Goal: Task Accomplishment & Management: Complete application form

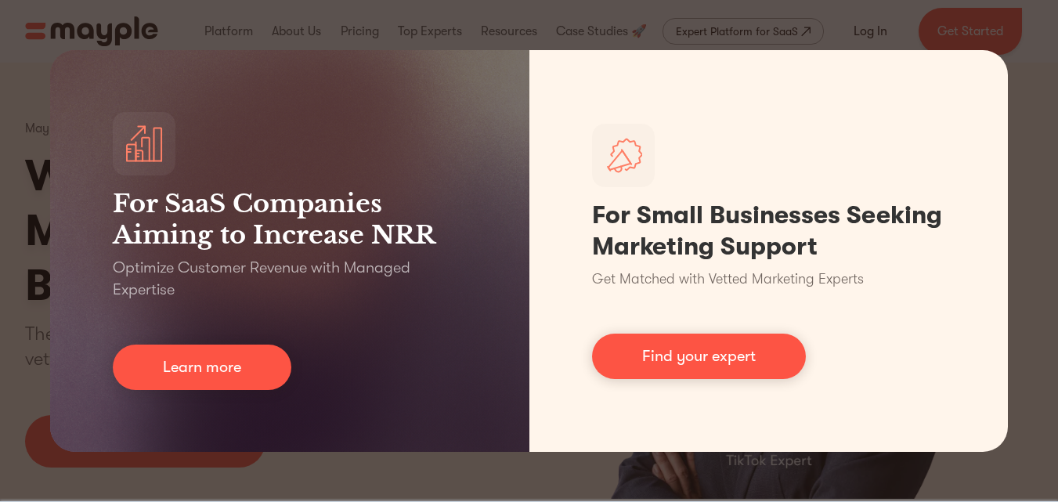
click at [995, 38] on div "For SaaS Companies Aiming to Increase NRR Optimize Customer Revenue with Manage…" at bounding box center [529, 251] width 1058 height 502
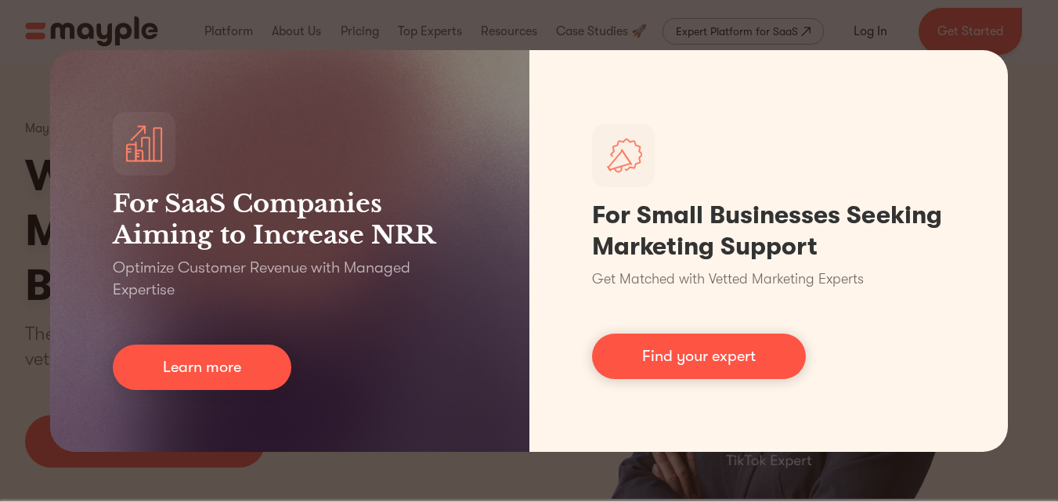
drag, startPoint x: 828, startPoint y: 489, endPoint x: 493, endPoint y: 436, distance: 339.2
click at [827, 489] on div "For SaaS Companies Aiming to Increase NRR Optimize Customer Revenue with Manage…" at bounding box center [529, 251] width 1058 height 502
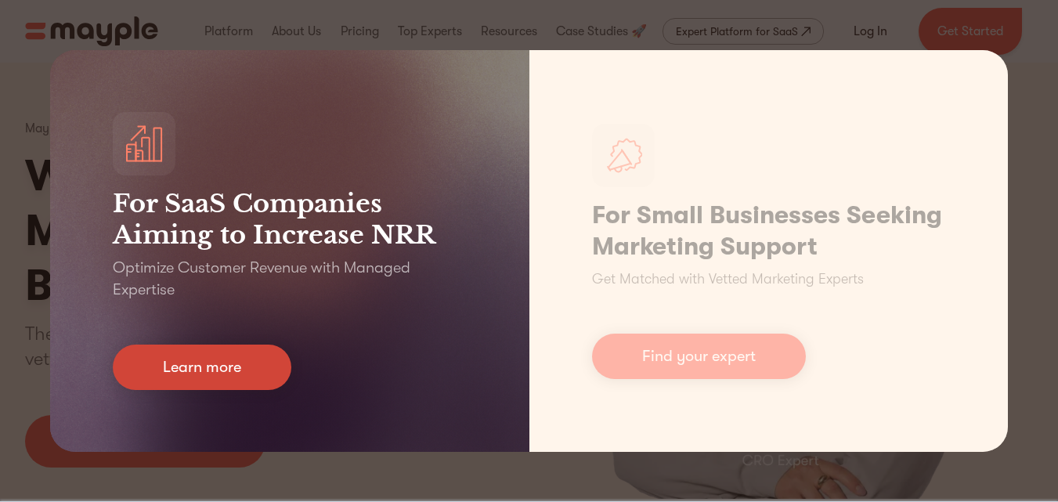
click at [217, 373] on link "Learn more" at bounding box center [202, 366] width 178 height 45
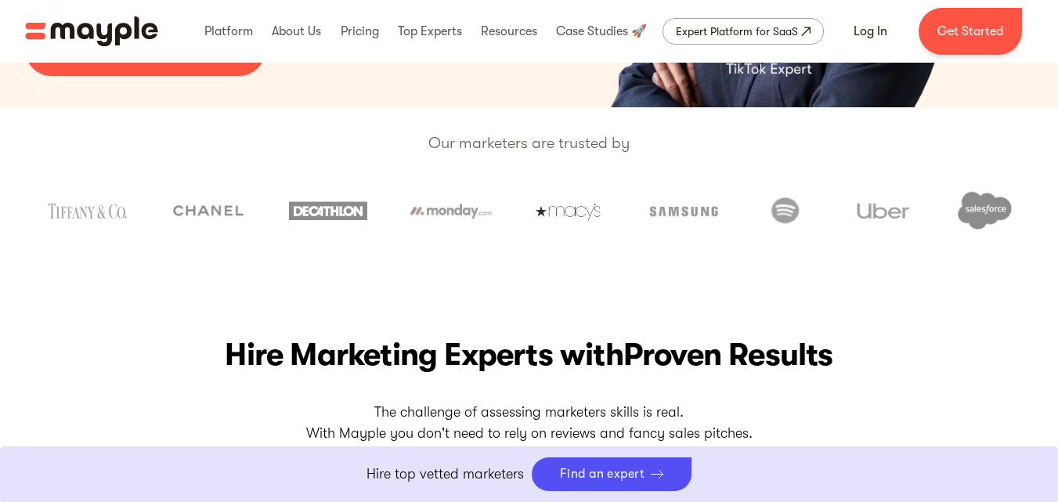
scroll to position [470, 0]
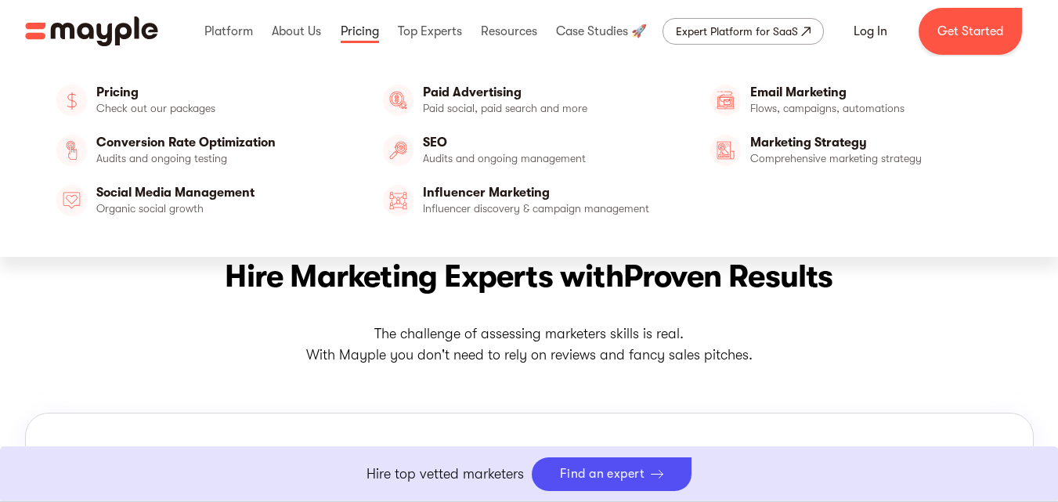
click at [355, 31] on link at bounding box center [360, 31] width 46 height 50
click at [514, 107] on link "Paid Advertising" at bounding box center [529, 100] width 304 height 38
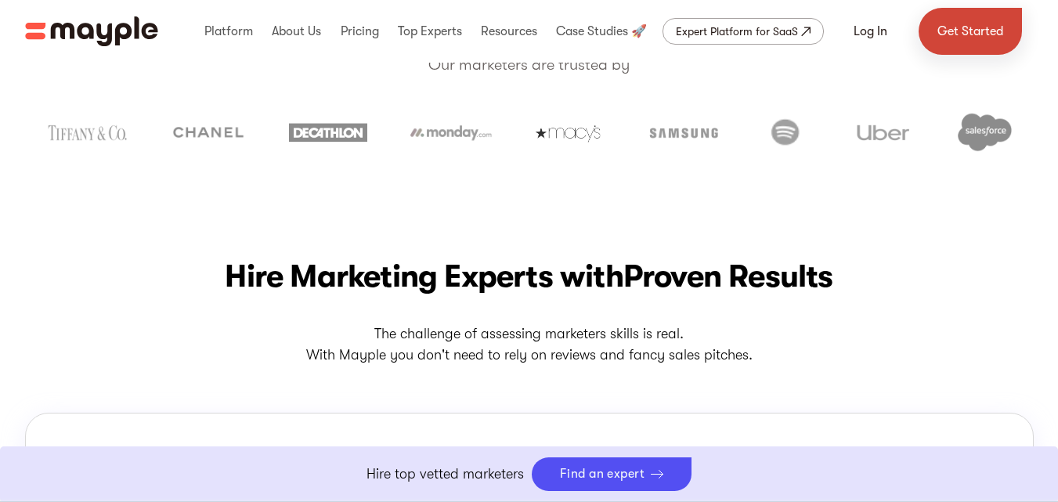
click at [957, 26] on link "Get Started" at bounding box center [969, 31] width 103 height 47
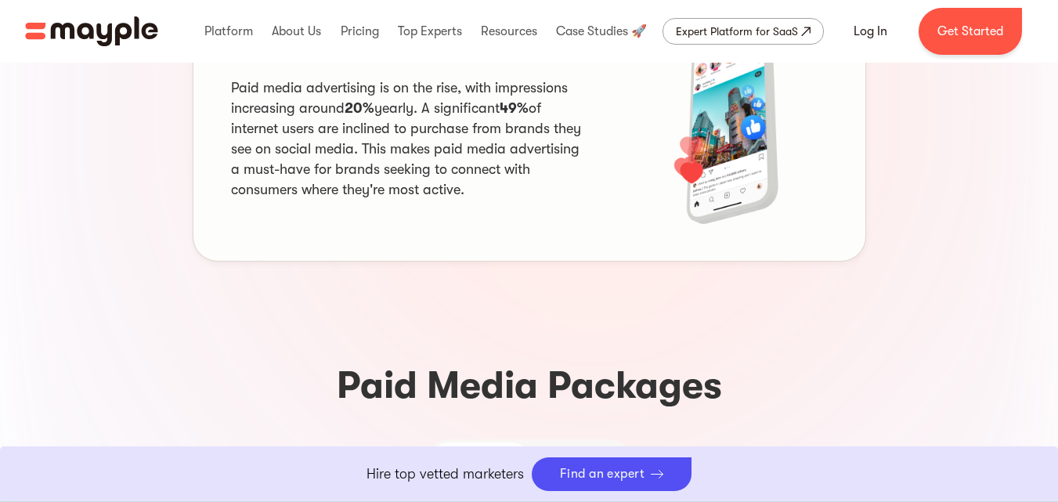
scroll to position [1018, 0]
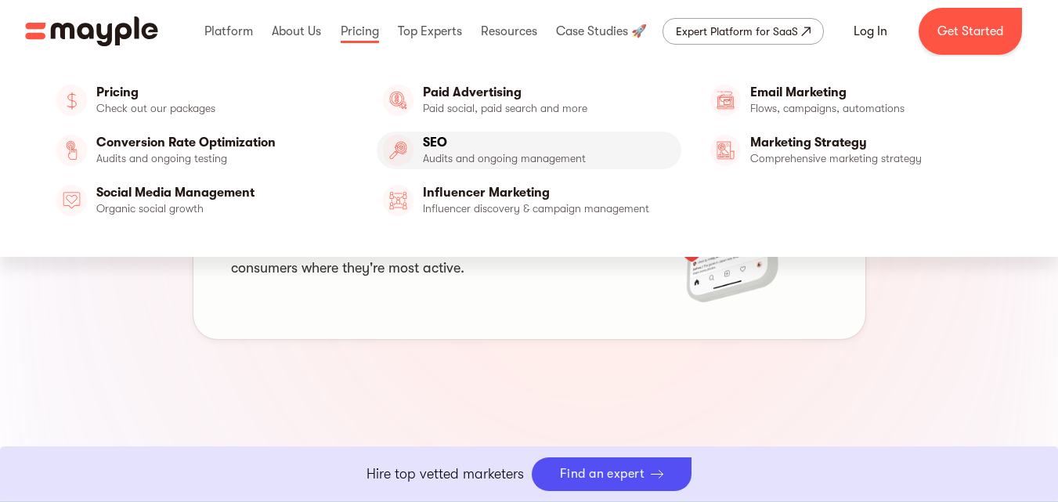
click at [451, 149] on link "SEO" at bounding box center [529, 151] width 304 height 38
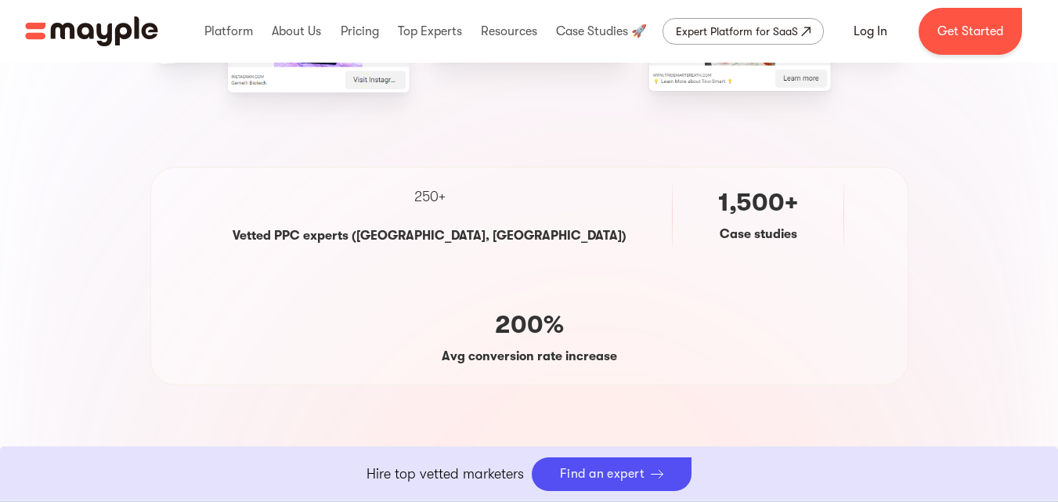
scroll to position [391, 0]
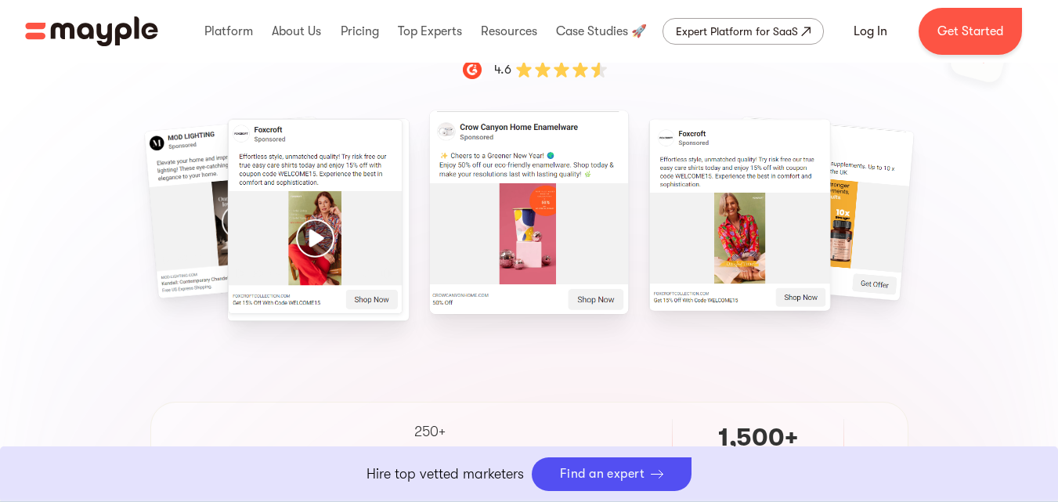
click at [218, 384] on div "Scale your business with our best performing PPC experts Remain at the top of y…" at bounding box center [529, 208] width 1002 height 899
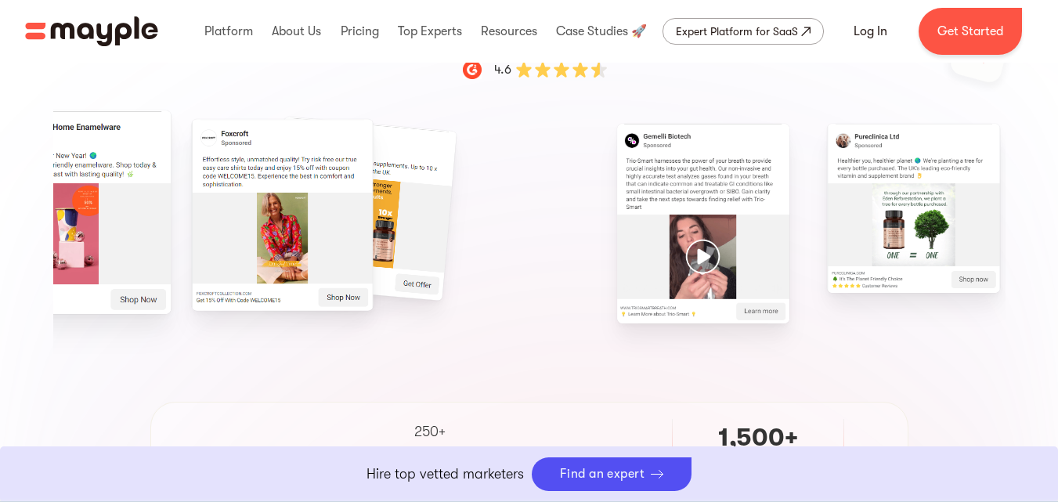
click at [191, 225] on img "14 / 15" at bounding box center [282, 215] width 182 height 192
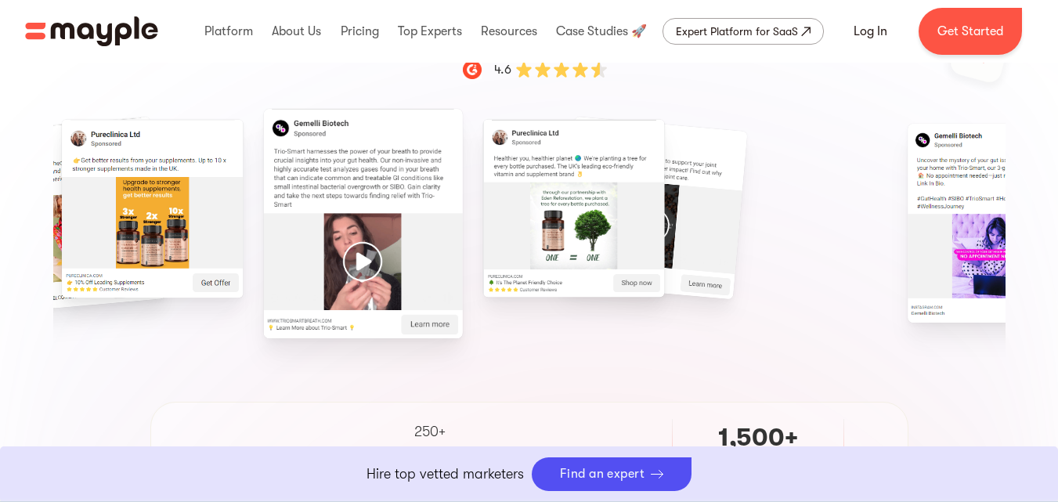
click at [38, 255] on div "Scale your business with our best performing PPC experts Remain at the top of y…" at bounding box center [529, 208] width 1002 height 899
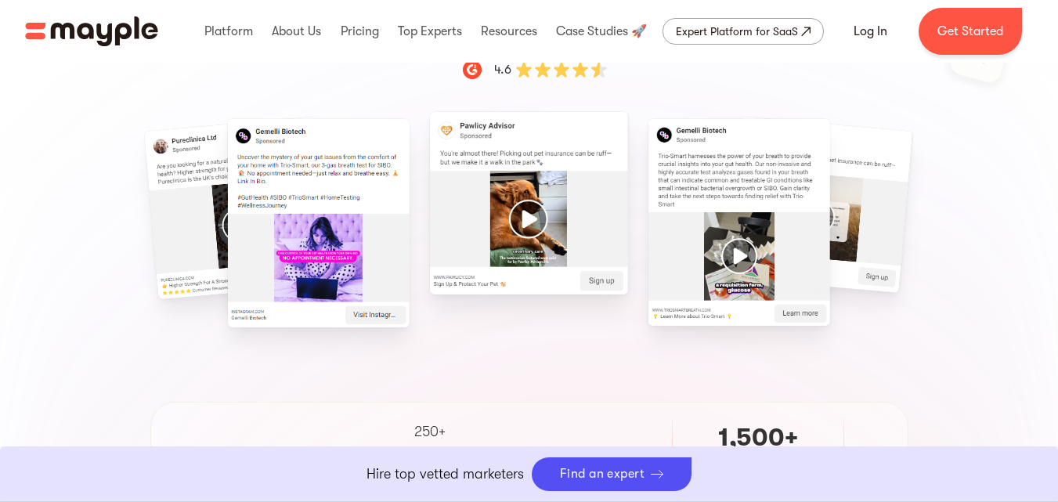
click at [0, 258] on div "Paid Media Packages Bundles Paid Media Packages TikTok Email Marketing SEO SMM …" at bounding box center [529, 208] width 1058 height 899
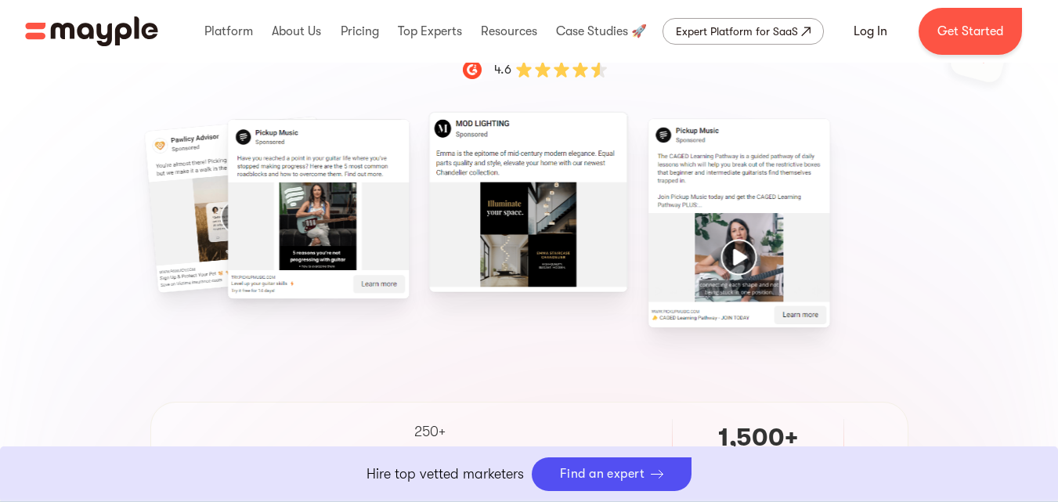
click at [510, 216] on img "9 / 15" at bounding box center [528, 202] width 199 height 180
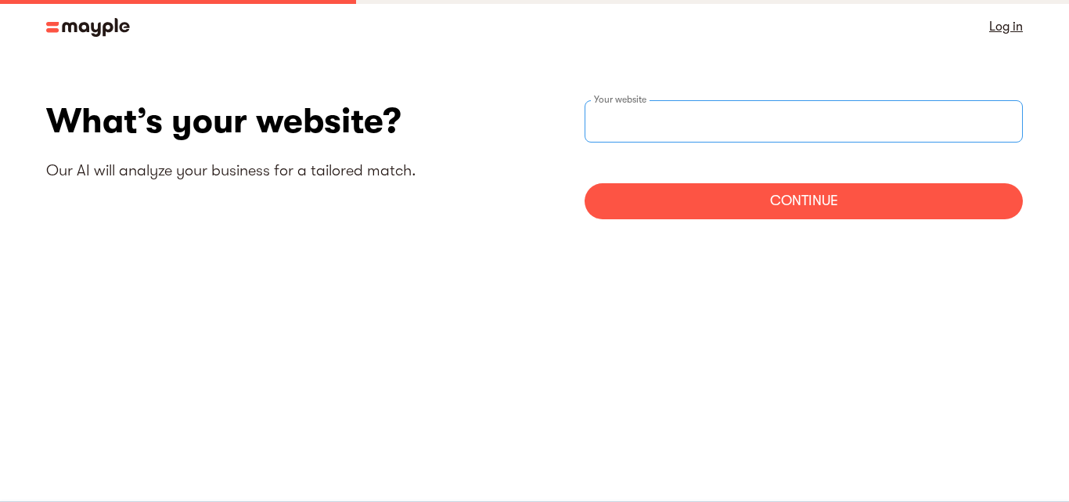
click at [630, 124] on div "Your website" at bounding box center [804, 121] width 438 height 42
drag, startPoint x: 630, startPoint y: 124, endPoint x: 615, endPoint y: 124, distance: 14.9
click at [615, 124] on input "websiteStep" at bounding box center [804, 121] width 438 height 42
paste input "[URL][DOMAIN_NAME]"
type input "[URL][DOMAIN_NAME]"
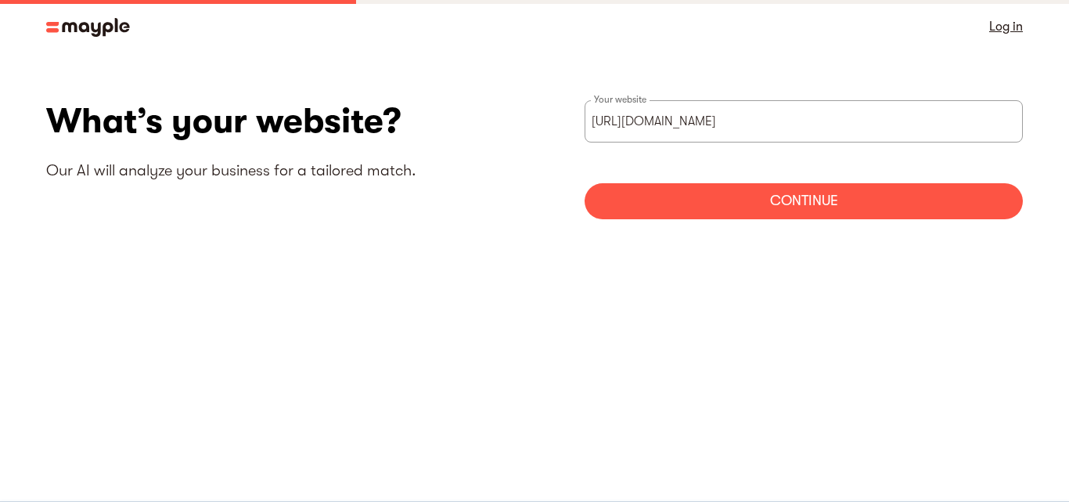
click at [715, 197] on div "Continue" at bounding box center [804, 201] width 438 height 36
click at [756, 201] on div "Continue" at bounding box center [804, 201] width 438 height 36
